Goal: Browse casually

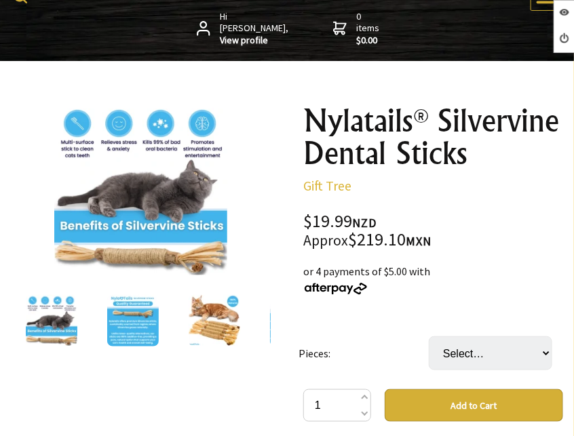
scroll to position [136, 0]
click at [121, 315] on img at bounding box center [133, 321] width 52 height 52
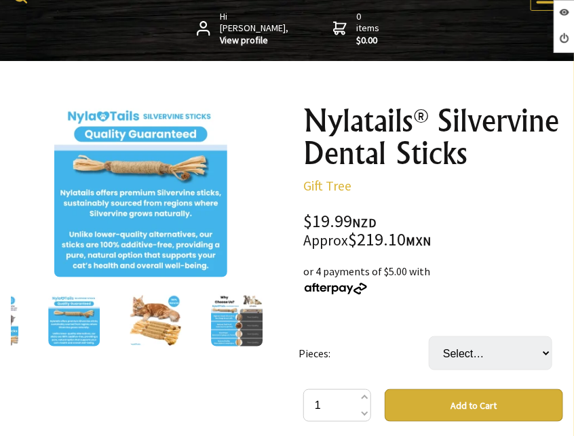
click at [158, 322] on img at bounding box center [156, 321] width 52 height 52
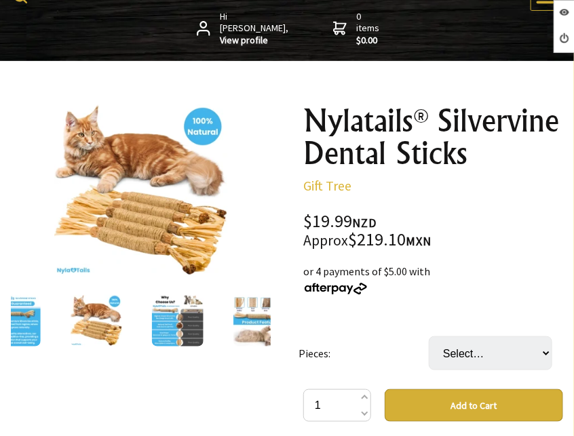
click at [158, 322] on img at bounding box center [178, 321] width 52 height 52
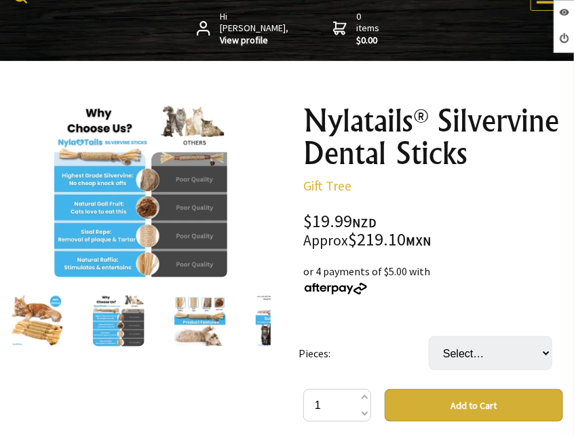
click at [178, 320] on img at bounding box center [200, 321] width 52 height 52
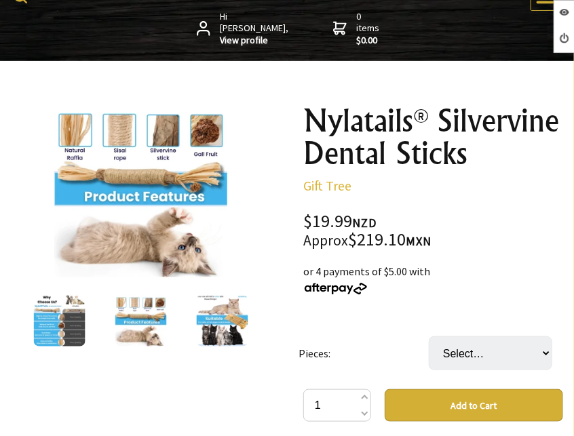
drag, startPoint x: 184, startPoint y: 320, endPoint x: 202, endPoint y: 316, distance: 18.6
click at [185, 320] on div at bounding box center [222, 320] width 81 height 57
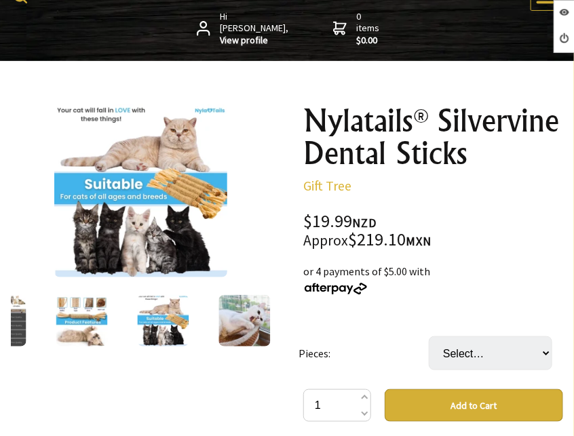
click at [246, 316] on img at bounding box center [245, 321] width 52 height 52
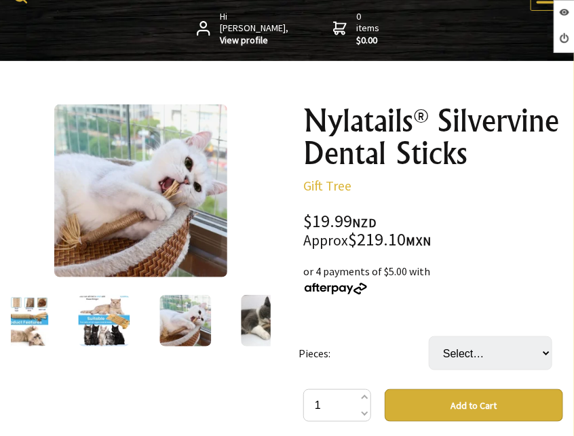
click at [246, 316] on img at bounding box center [267, 321] width 52 height 52
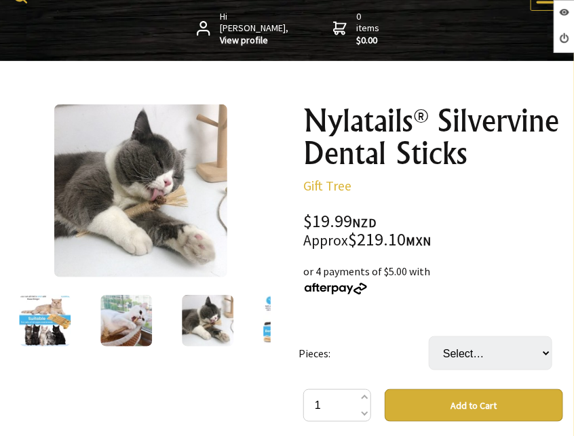
click at [140, 236] on img at bounding box center [140, 190] width 173 height 173
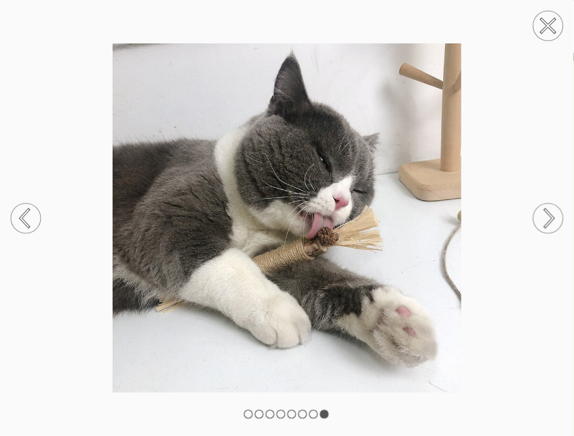
click at [27, 219] on circle at bounding box center [26, 219] width 30 height 30
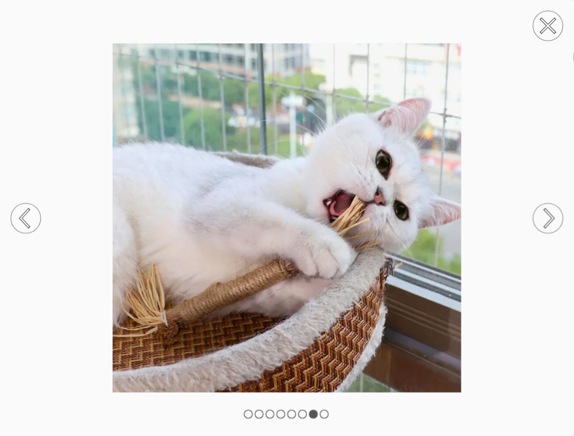
click at [27, 219] on circle at bounding box center [26, 219] width 30 height 30
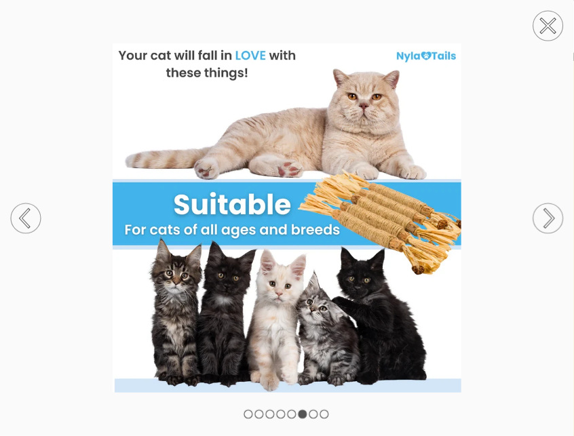
click at [27, 219] on circle at bounding box center [26, 219] width 30 height 30
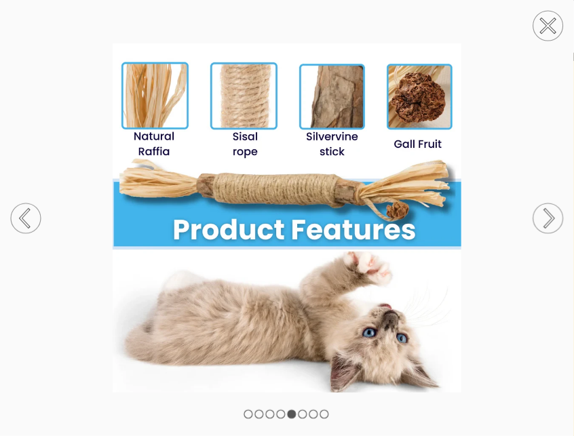
click at [27, 219] on circle at bounding box center [26, 219] width 30 height 30
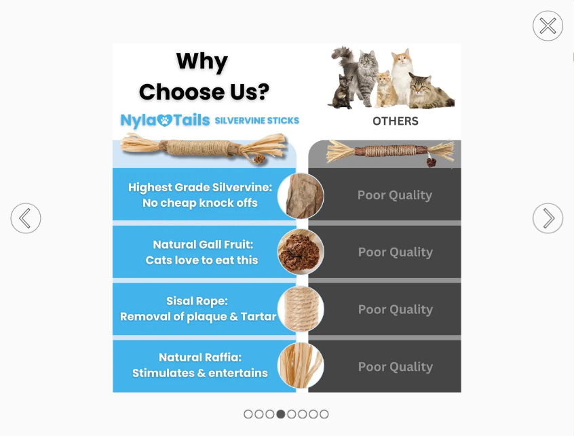
click at [27, 219] on circle at bounding box center [26, 219] width 30 height 30
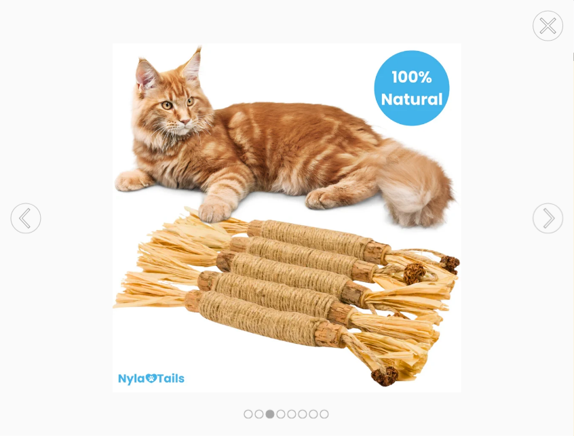
click at [27, 219] on circle at bounding box center [26, 219] width 30 height 30
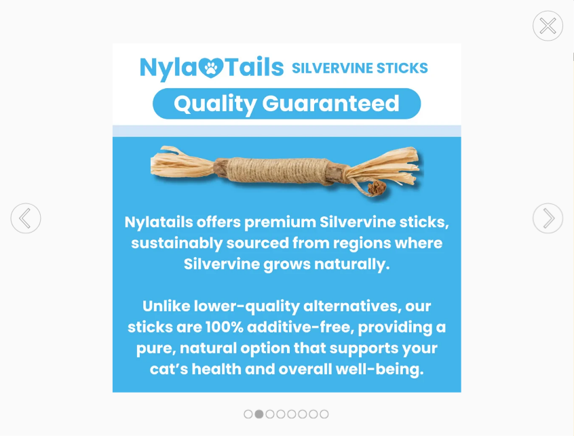
click at [27, 219] on circle at bounding box center [26, 219] width 30 height 30
